Goal: Book appointment/travel/reservation

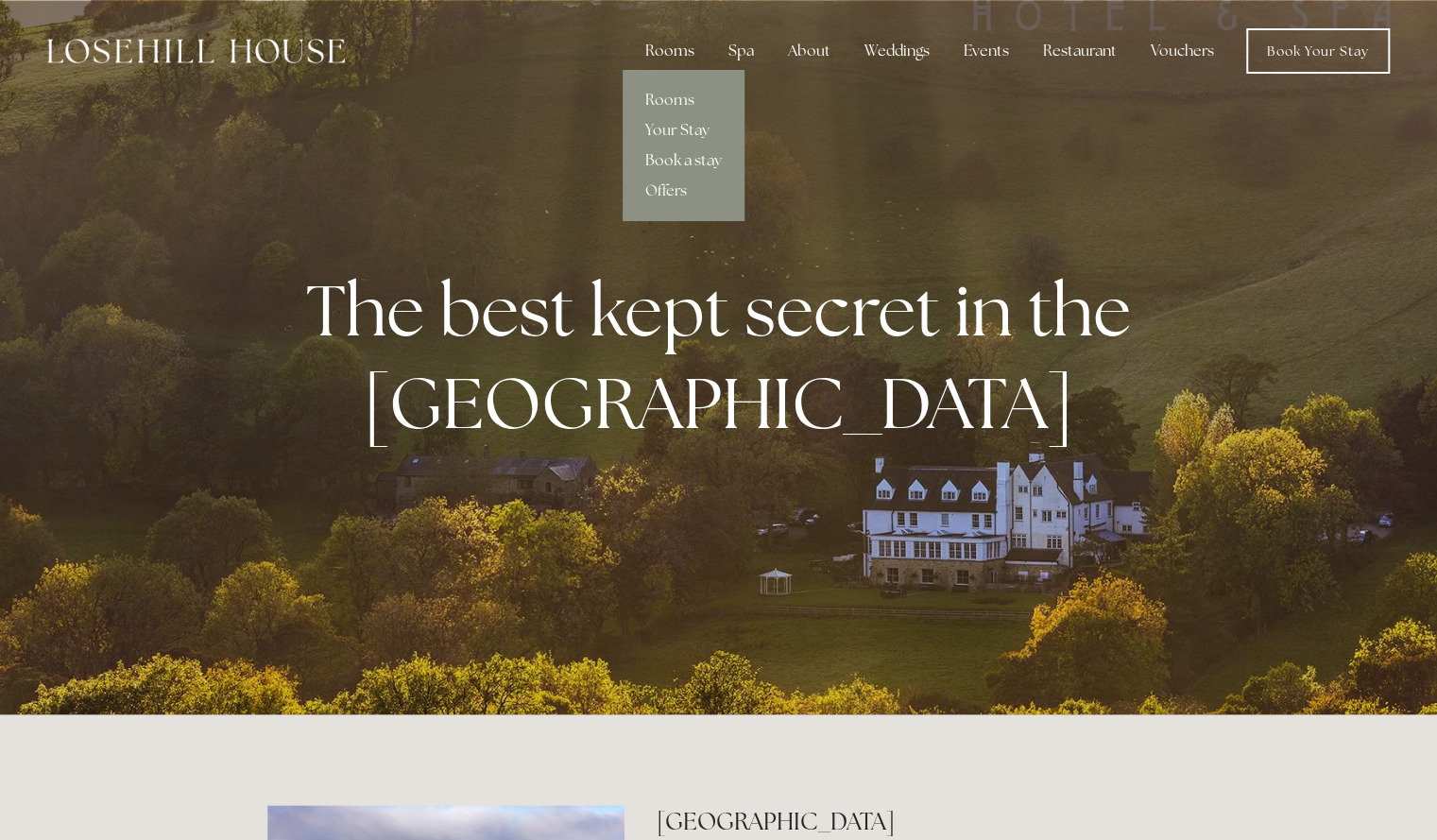
click at [676, 158] on link "Book a stay" at bounding box center [683, 160] width 122 height 31
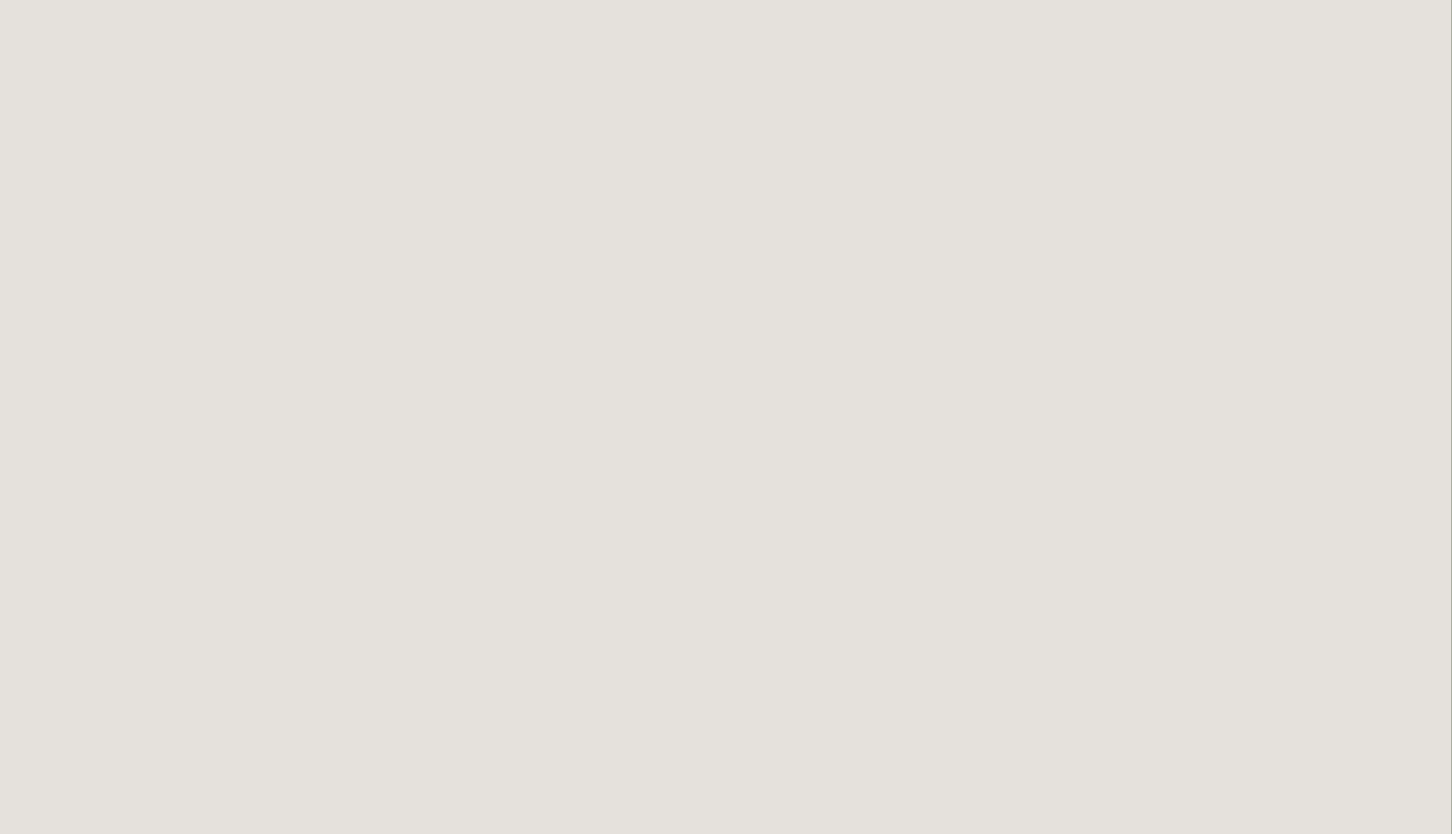
scroll to position [0, 1]
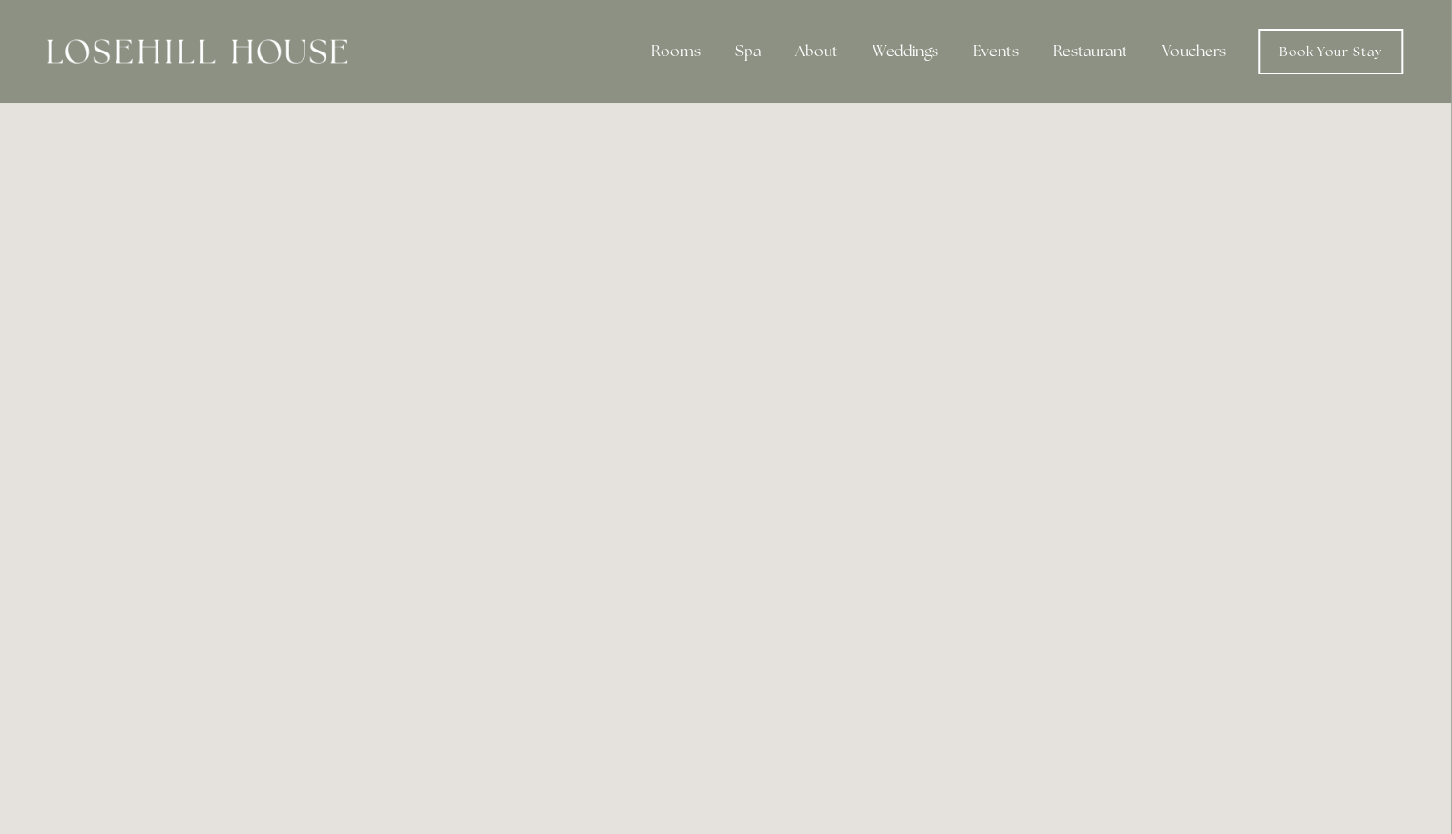
click at [219, 53] on img at bounding box center [197, 51] width 301 height 25
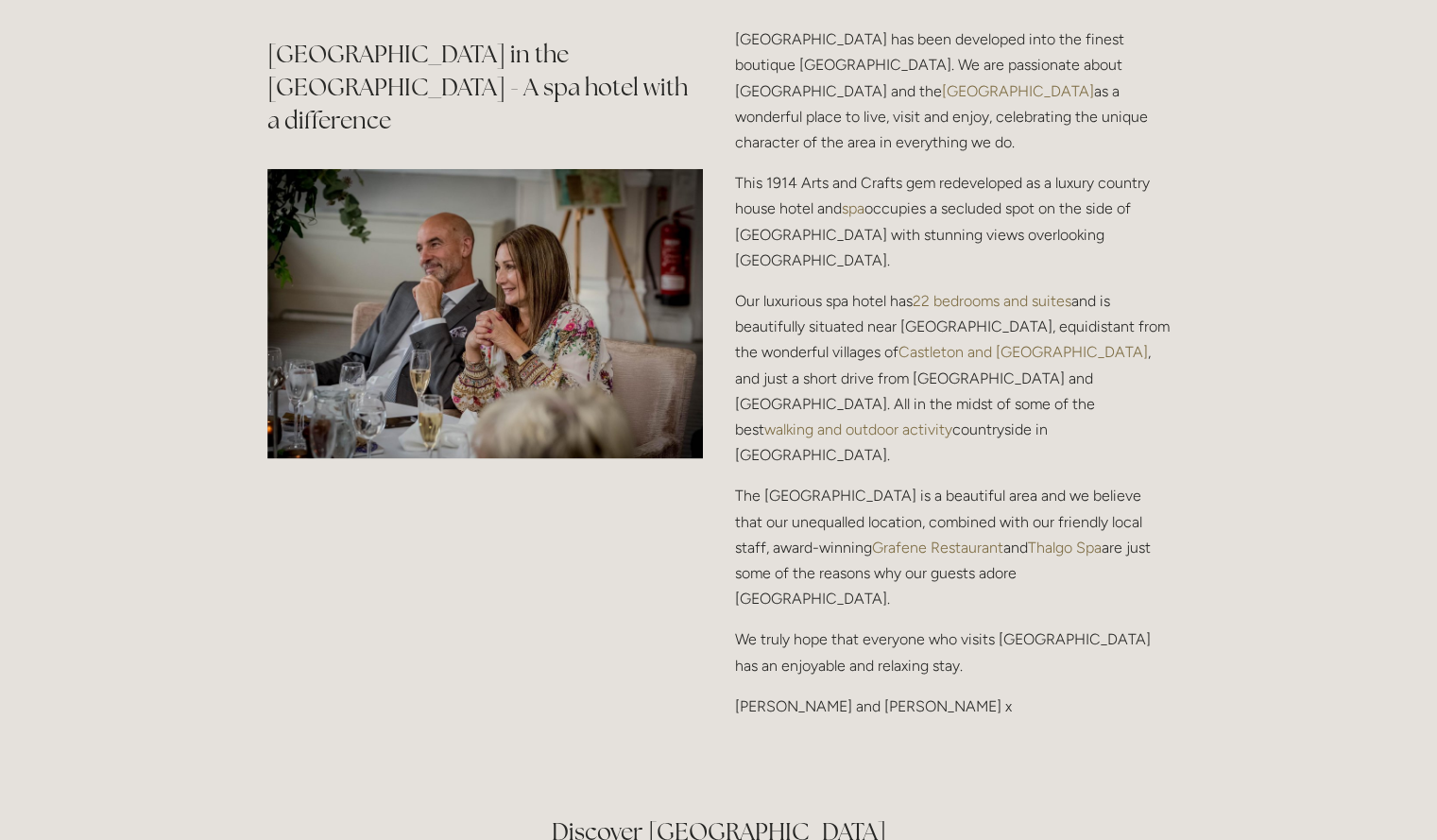
scroll to position [2395, 0]
